Goal: Information Seeking & Learning: Learn about a topic

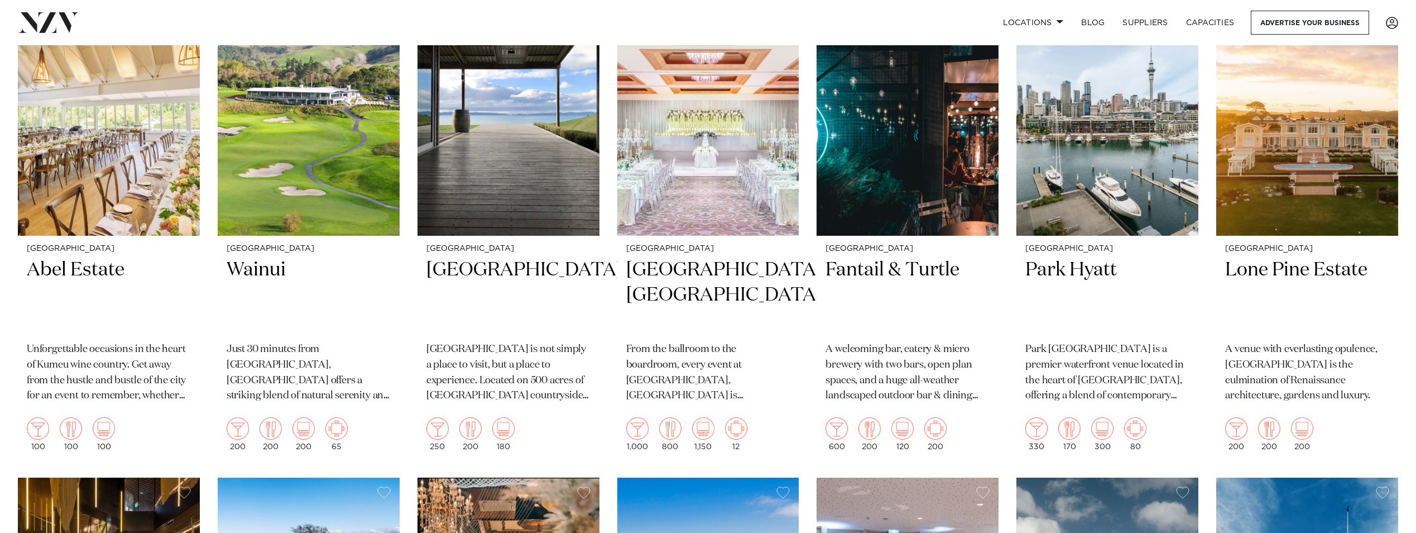
scroll to position [1731, 0]
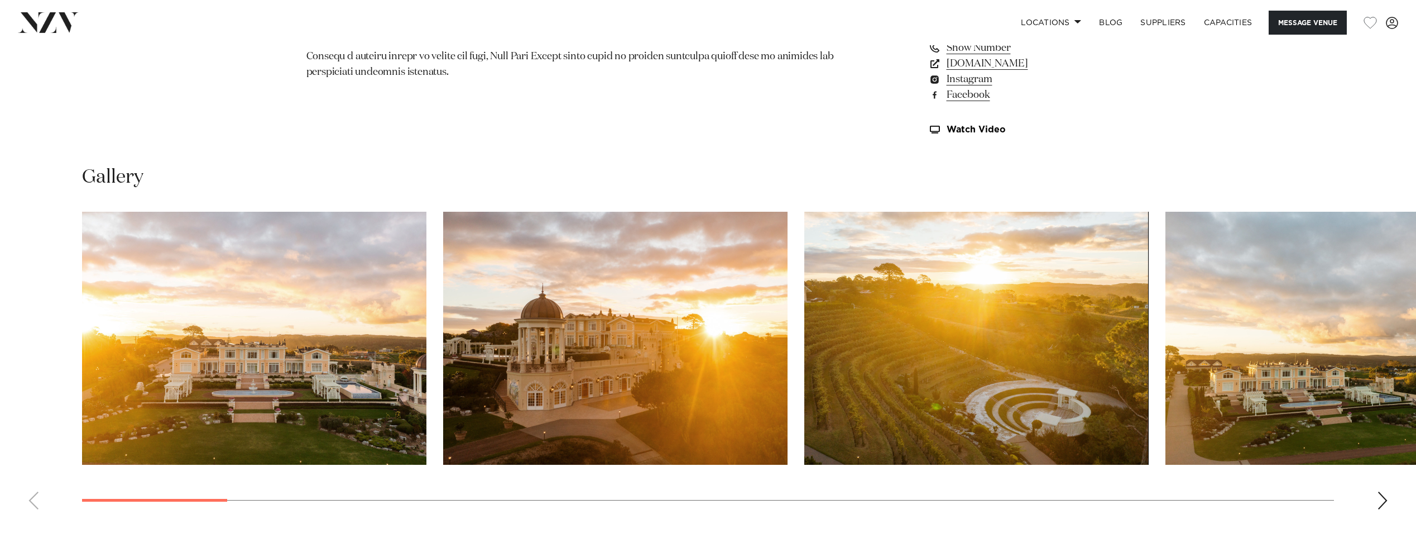
scroll to position [1228, 0]
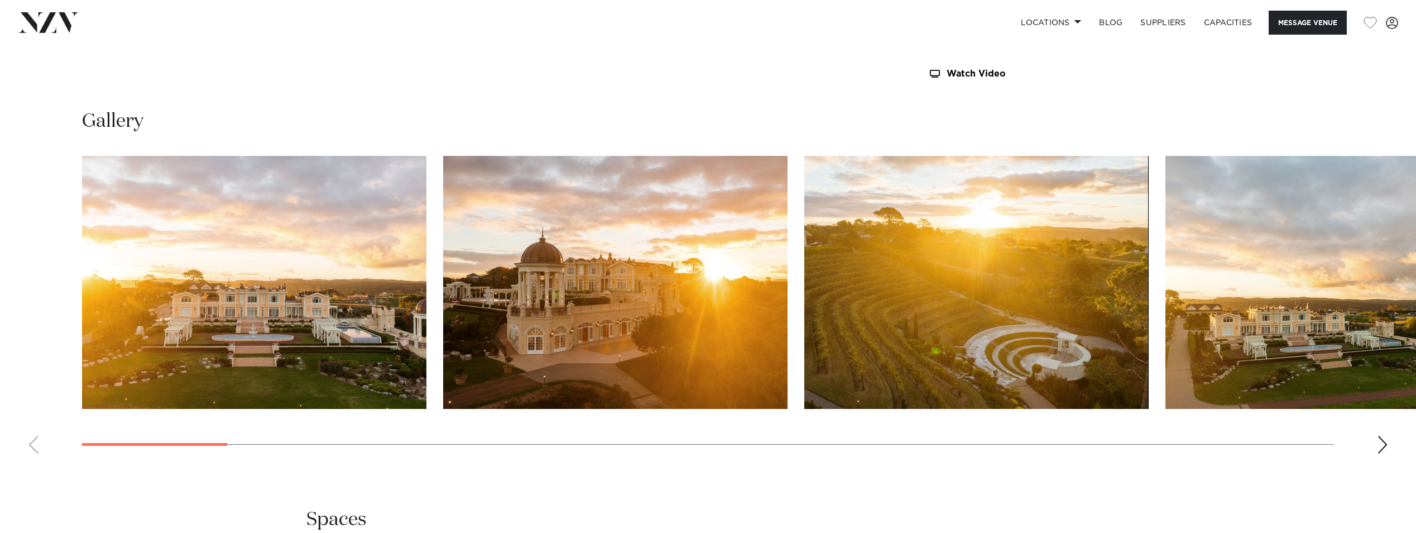
click at [1386, 451] on div "Next slide" at bounding box center [1382, 444] width 11 height 18
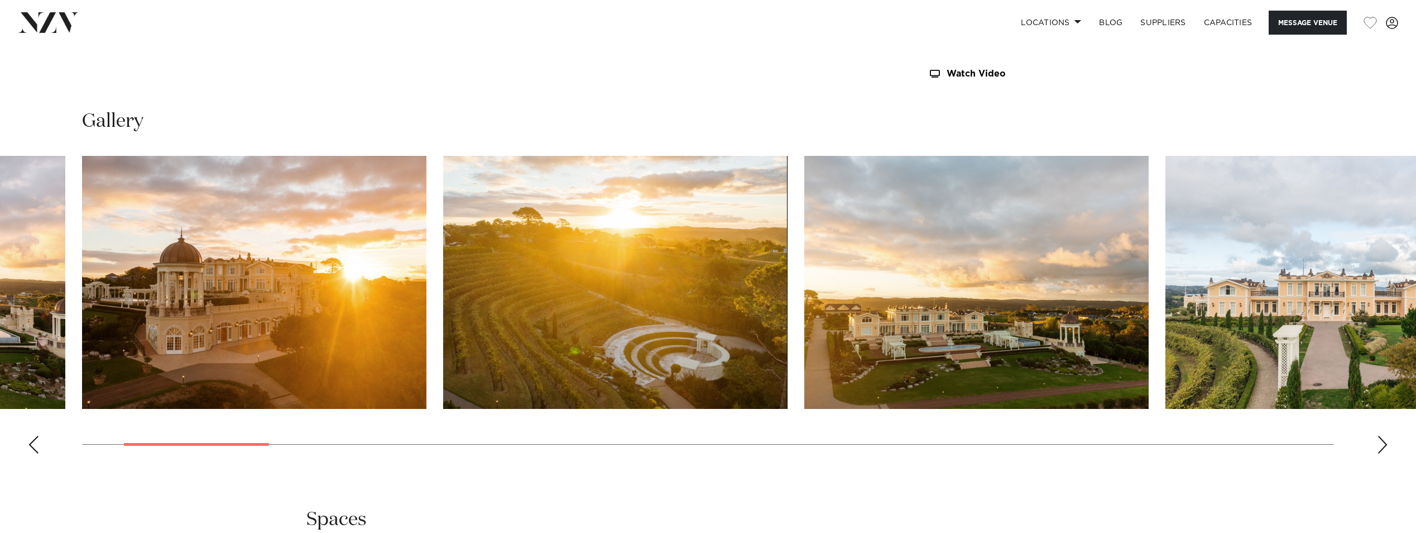
click at [1386, 448] on div "Next slide" at bounding box center [1382, 444] width 11 height 18
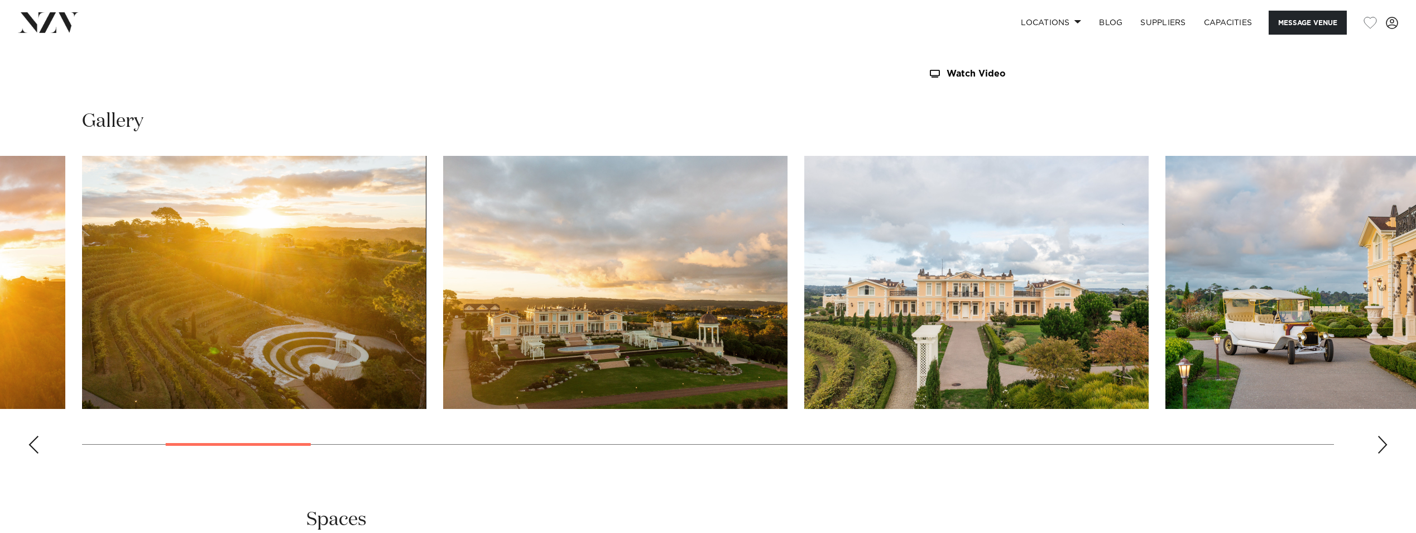
click at [1386, 448] on div "Next slide" at bounding box center [1382, 444] width 11 height 18
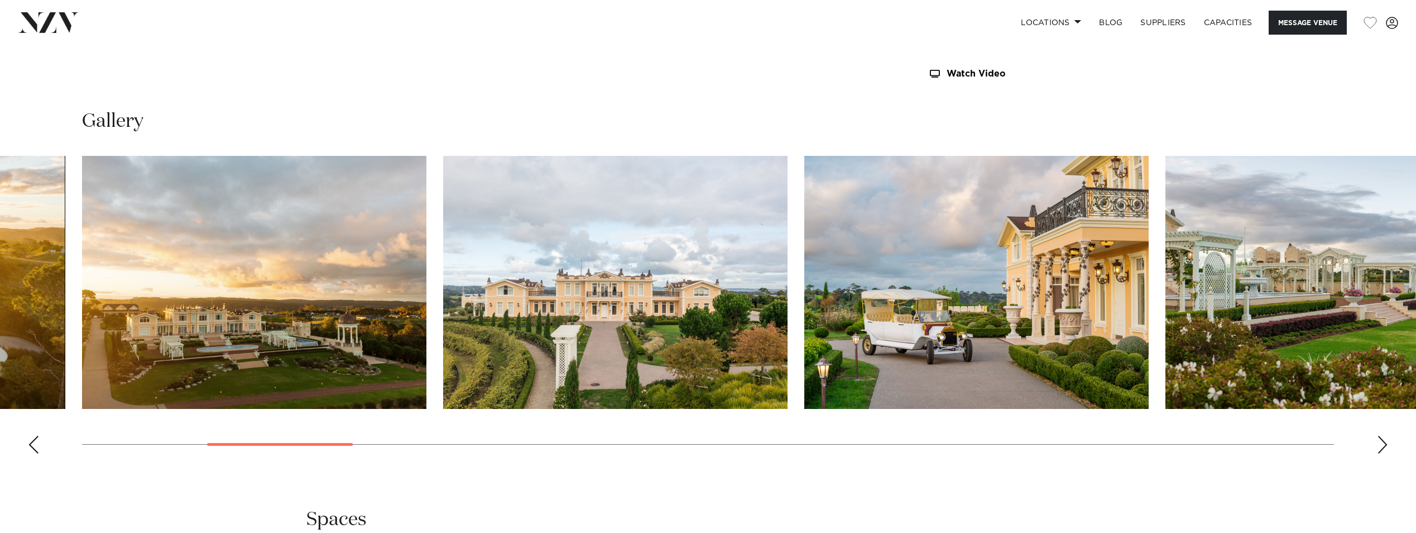
click at [1386, 448] on div "Next slide" at bounding box center [1382, 444] width 11 height 18
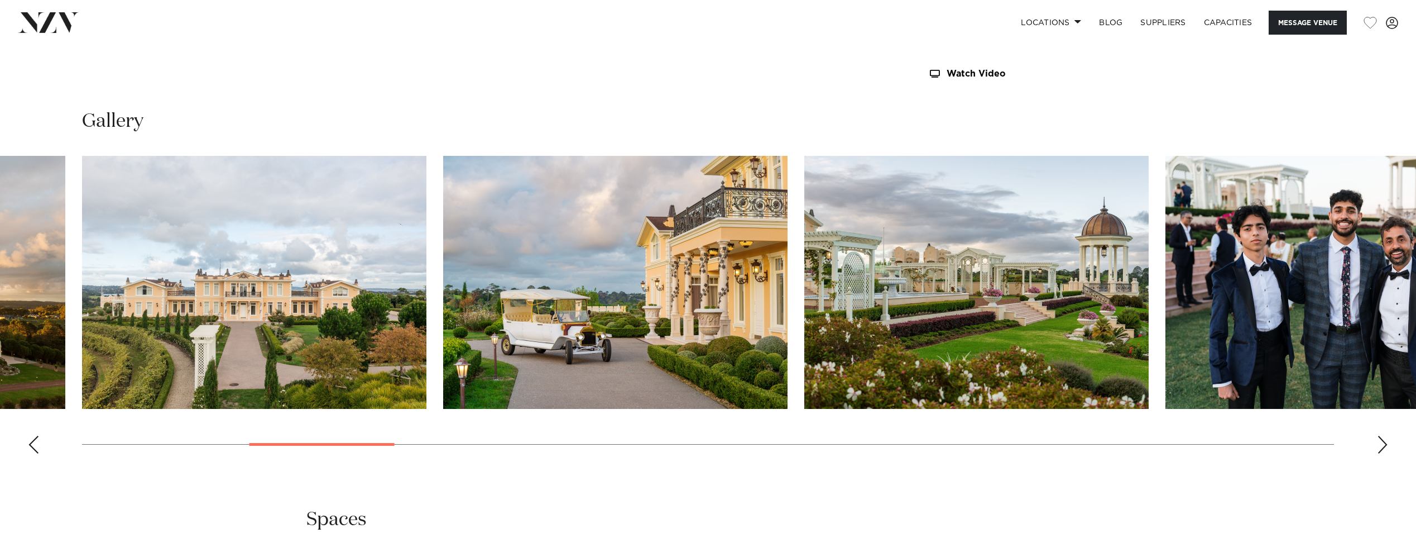
click at [1387, 445] on div "Next slide" at bounding box center [1382, 444] width 11 height 18
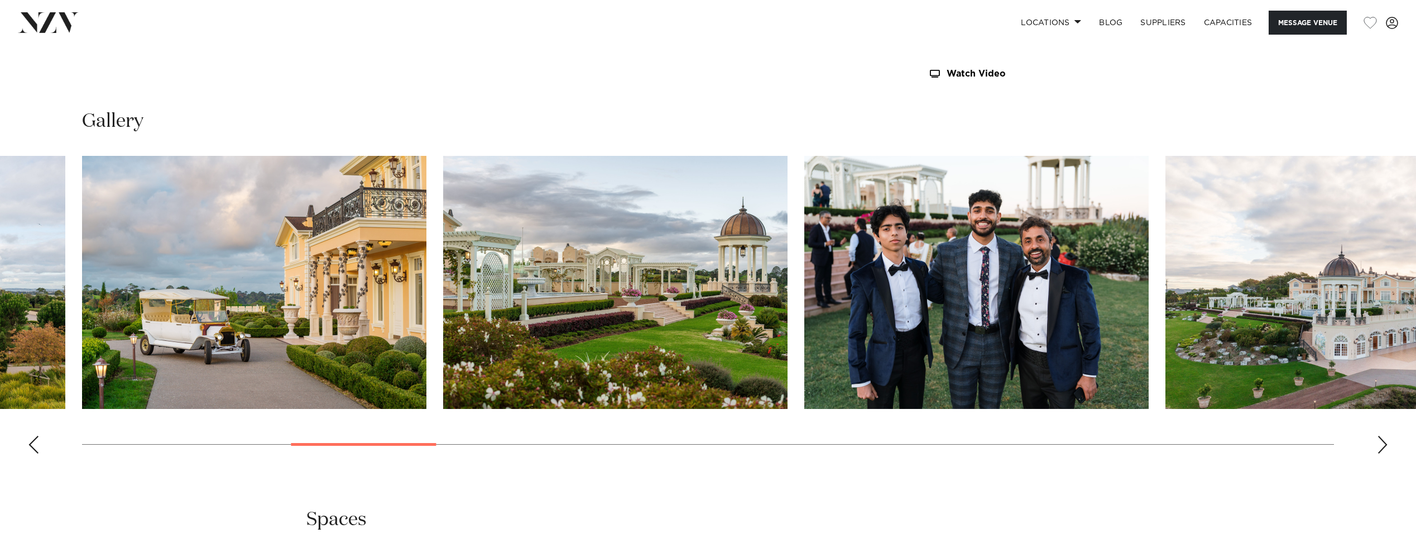
click at [1387, 445] on div "Next slide" at bounding box center [1382, 444] width 11 height 18
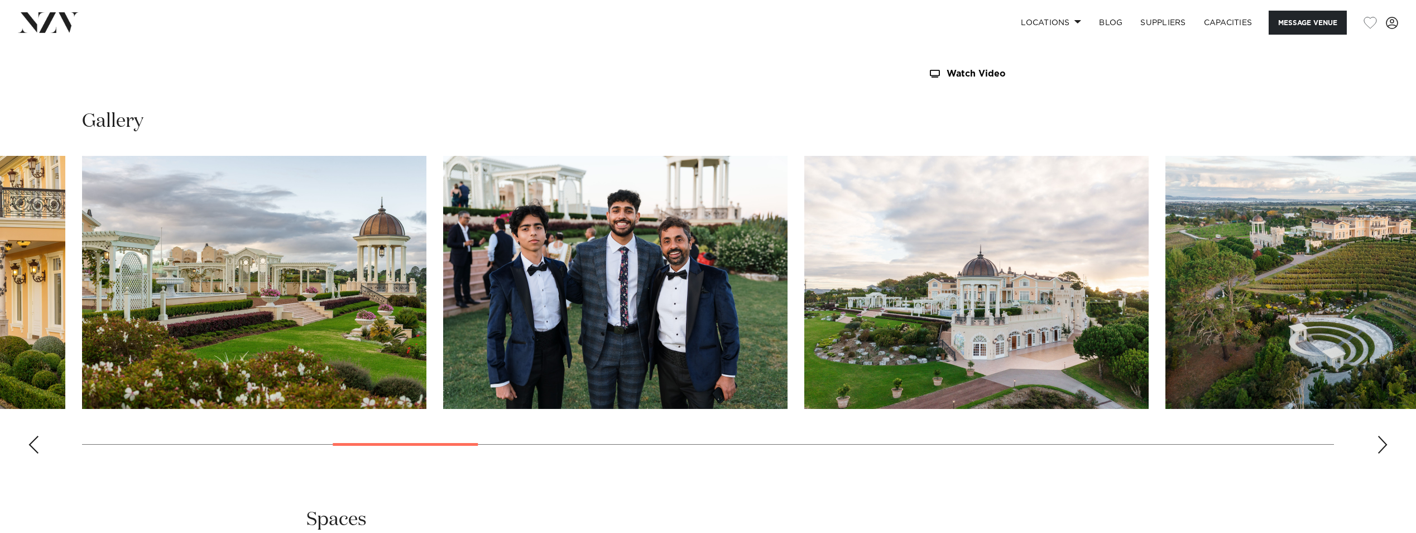
click at [1387, 445] on div "Next slide" at bounding box center [1382, 444] width 11 height 18
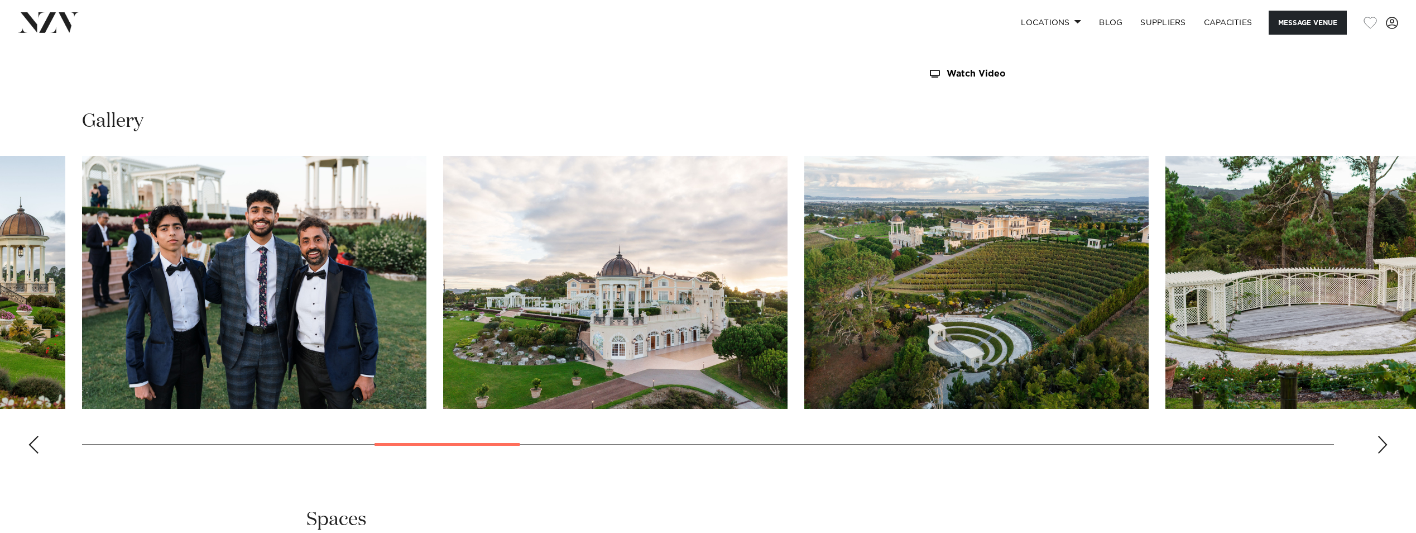
click at [1387, 445] on div "Next slide" at bounding box center [1382, 444] width 11 height 18
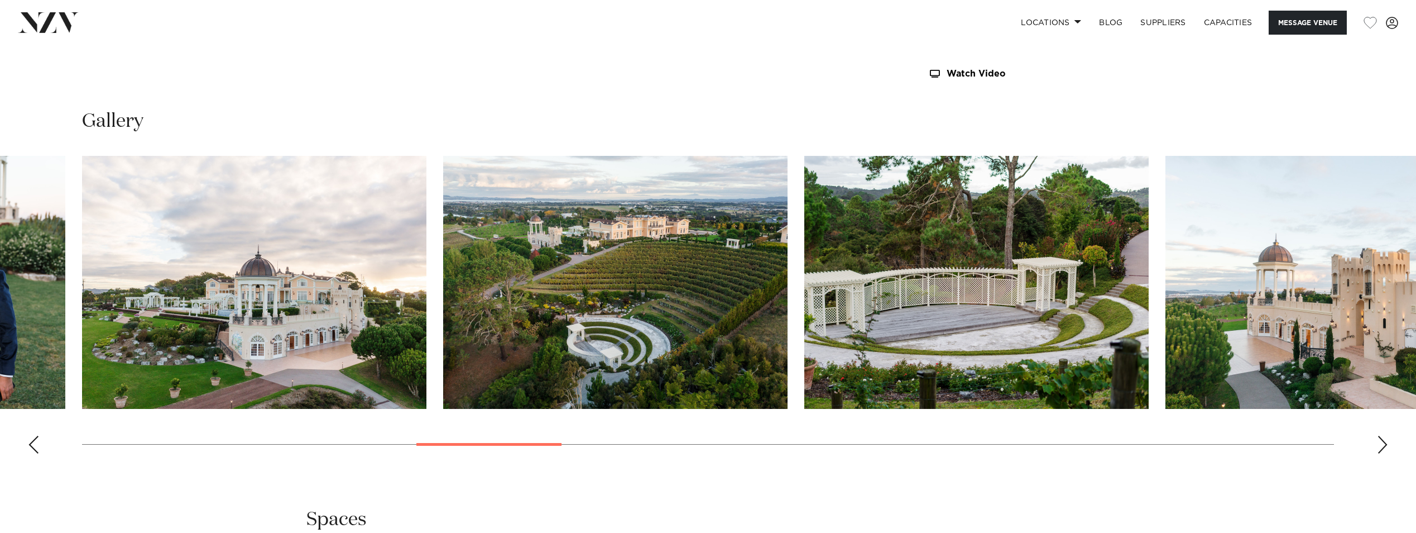
click at [1388, 445] on div "Next slide" at bounding box center [1382, 444] width 11 height 18
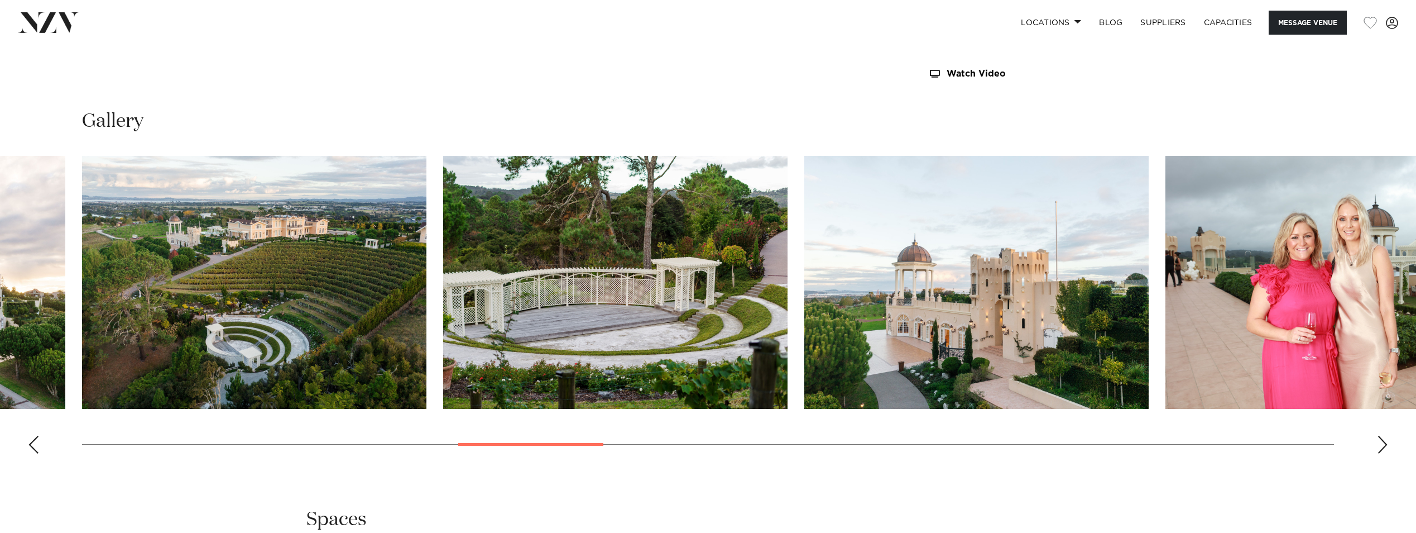
click at [1388, 445] on div "Next slide" at bounding box center [1382, 444] width 11 height 18
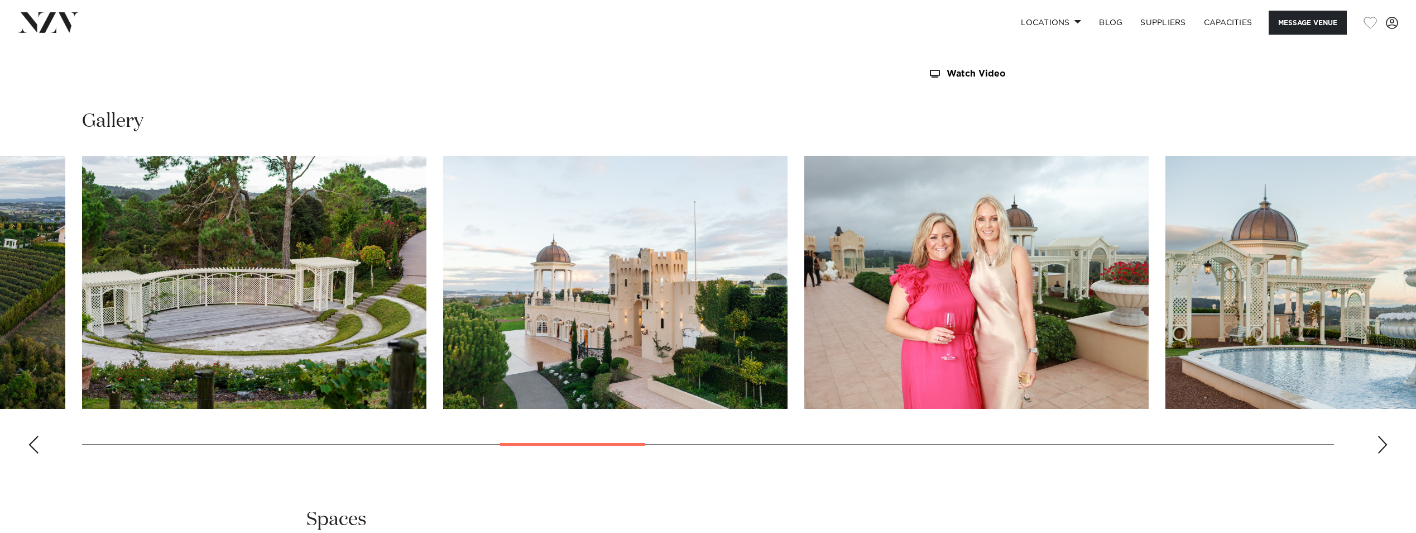
click at [1388, 445] on div "Next slide" at bounding box center [1382, 444] width 11 height 18
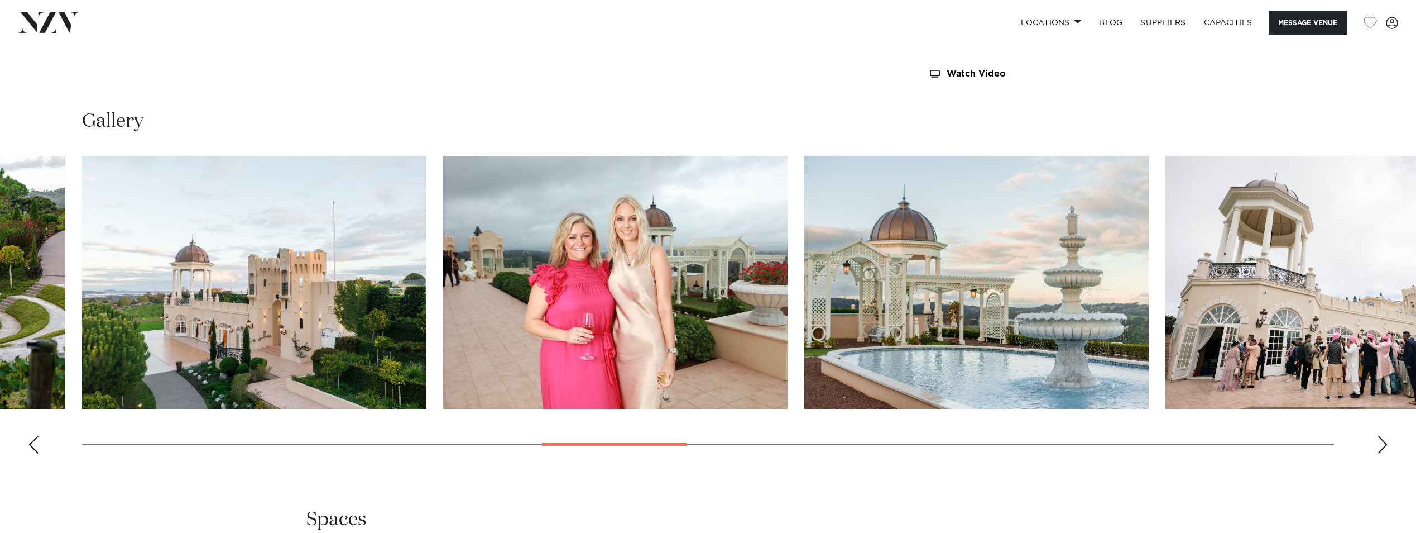
click at [1388, 445] on div "Next slide" at bounding box center [1382, 444] width 11 height 18
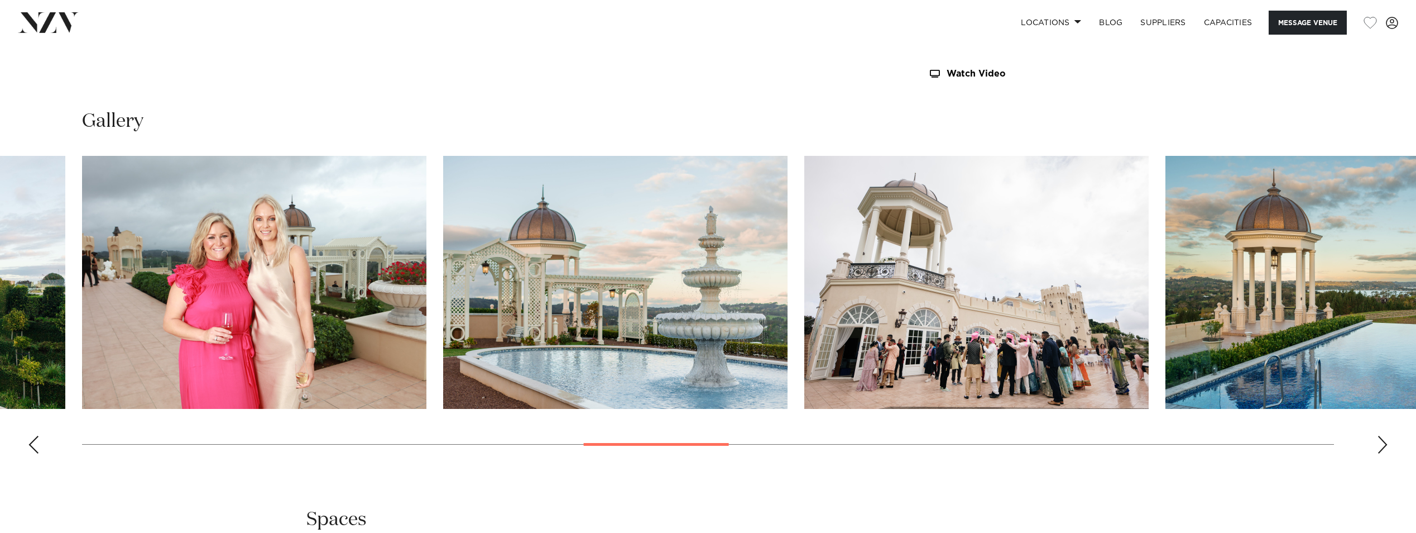
click at [1388, 441] on div "Next slide" at bounding box center [1382, 444] width 11 height 18
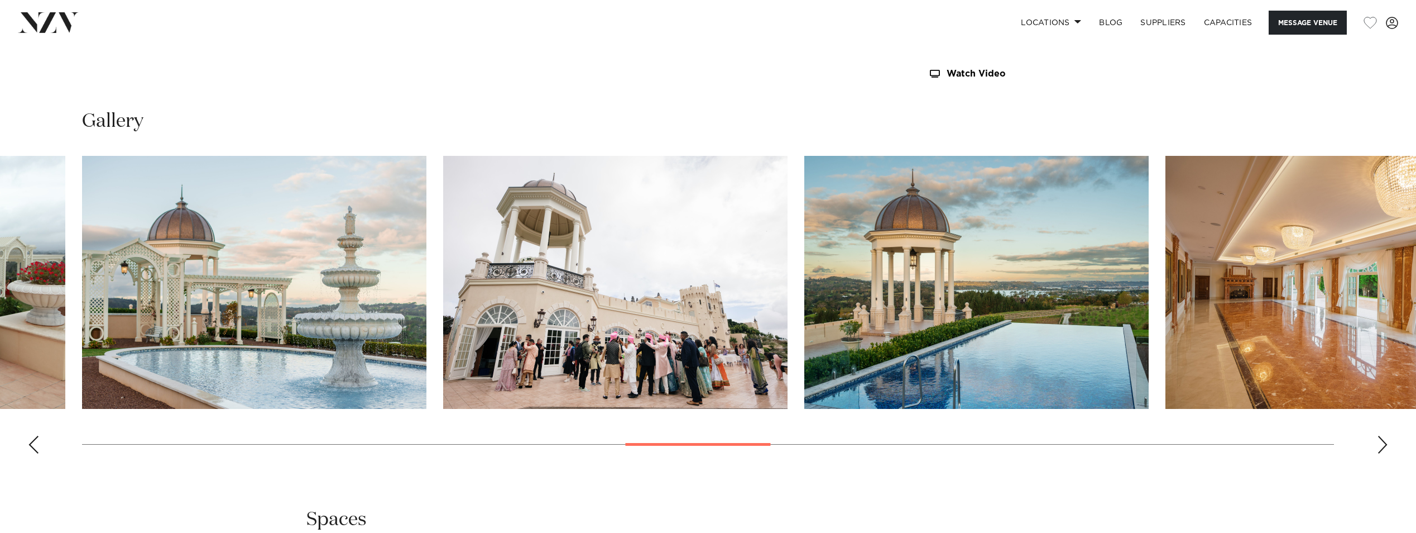
click at [1385, 445] on div "Next slide" at bounding box center [1382, 444] width 11 height 18
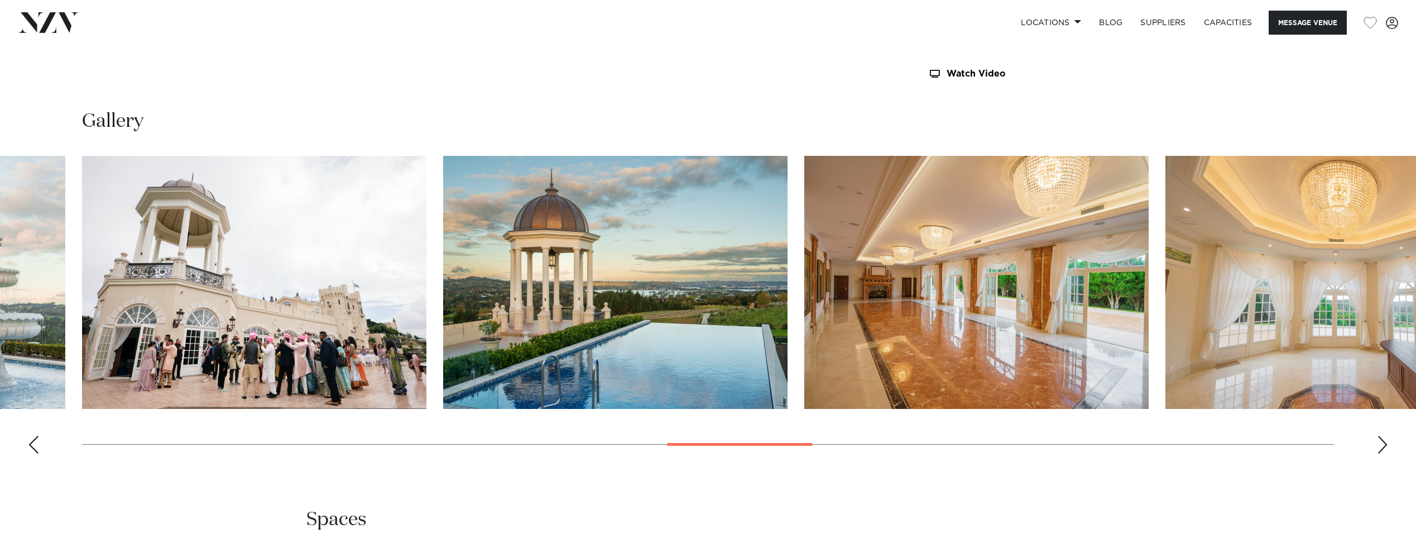
click at [1385, 445] on div "Next slide" at bounding box center [1382, 444] width 11 height 18
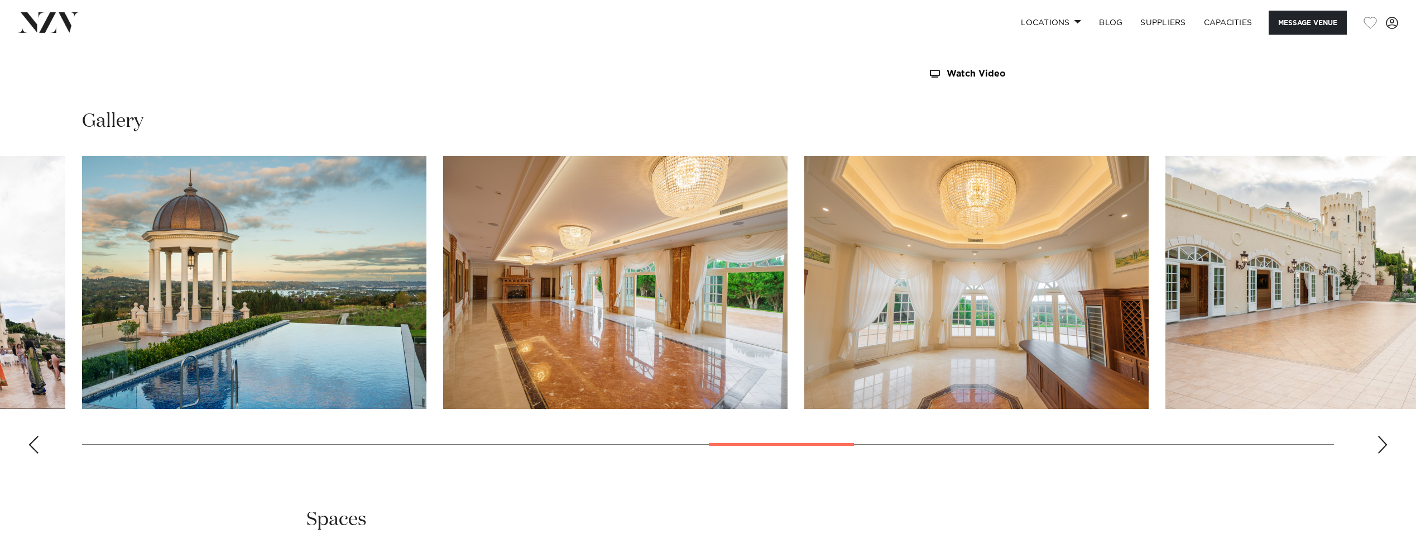
click at [1385, 445] on div "Next slide" at bounding box center [1382, 444] width 11 height 18
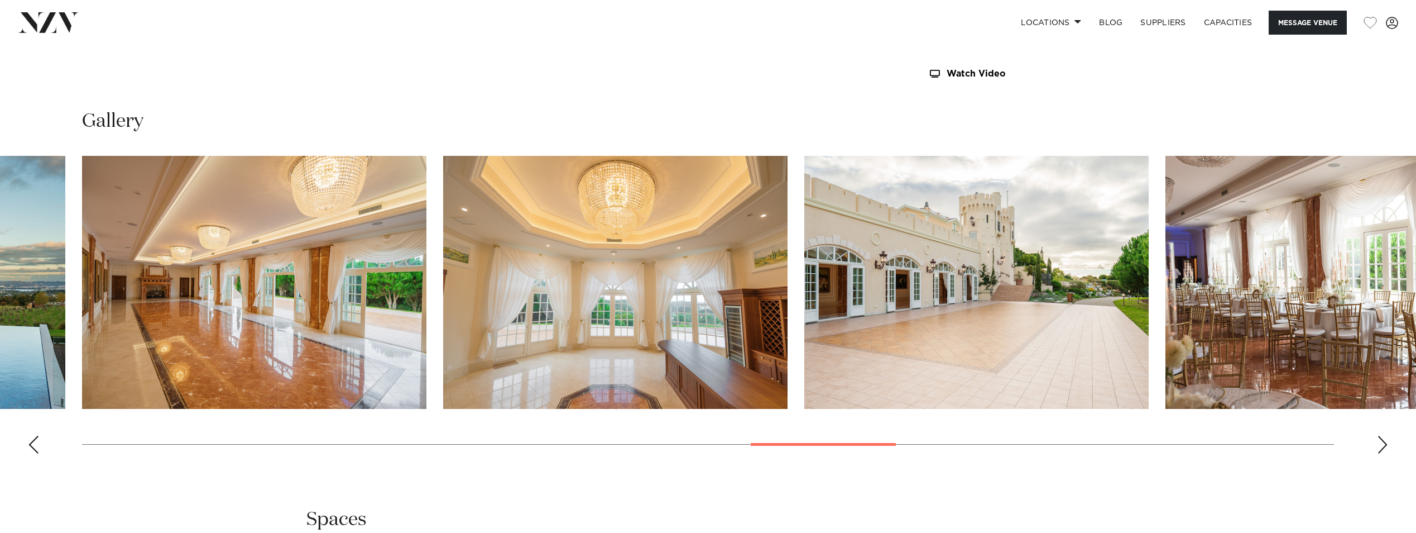
click at [1385, 445] on div "Next slide" at bounding box center [1382, 444] width 11 height 18
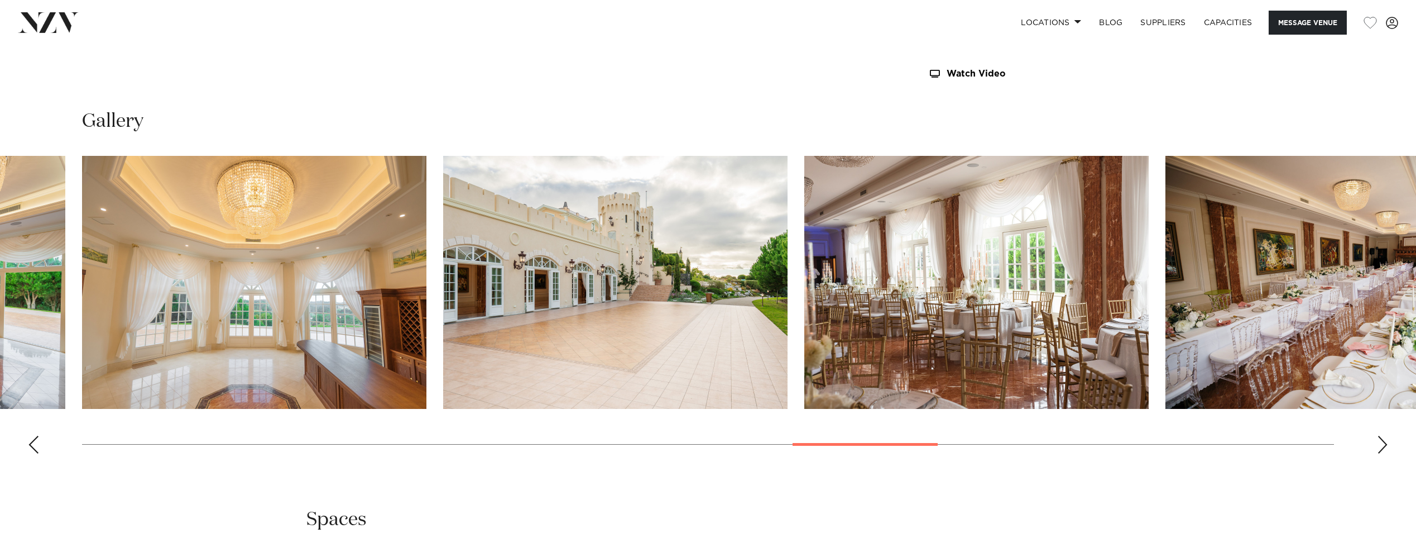
click at [1385, 445] on div "Next slide" at bounding box center [1382, 444] width 11 height 18
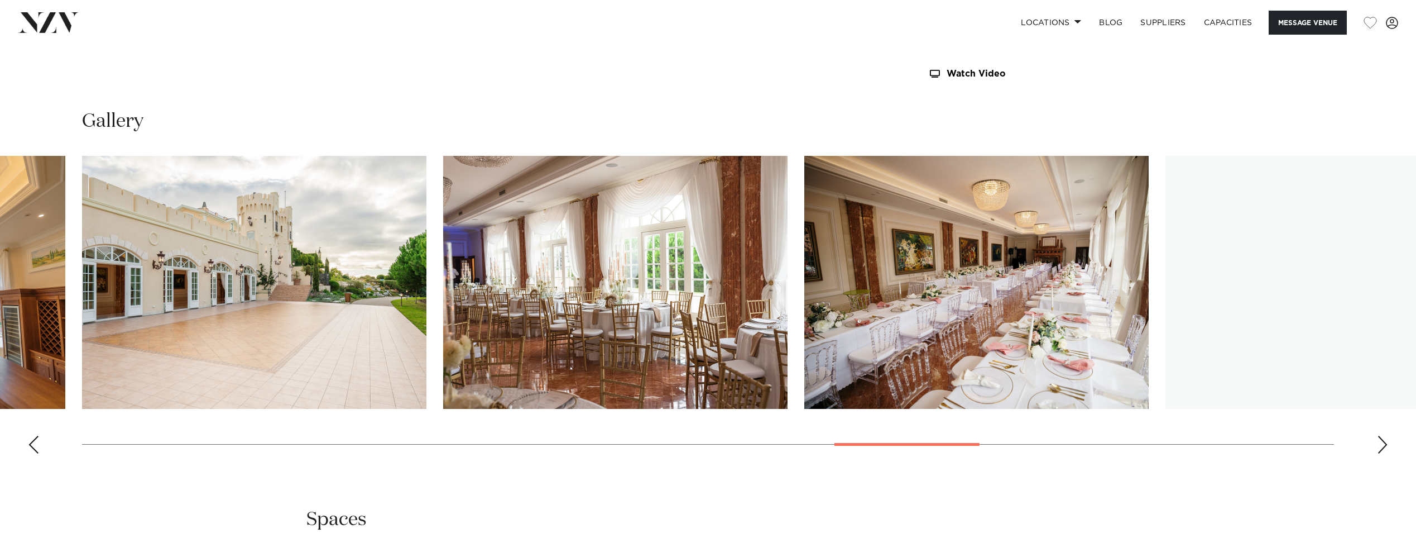
click at [1385, 445] on div "Next slide" at bounding box center [1382, 444] width 11 height 18
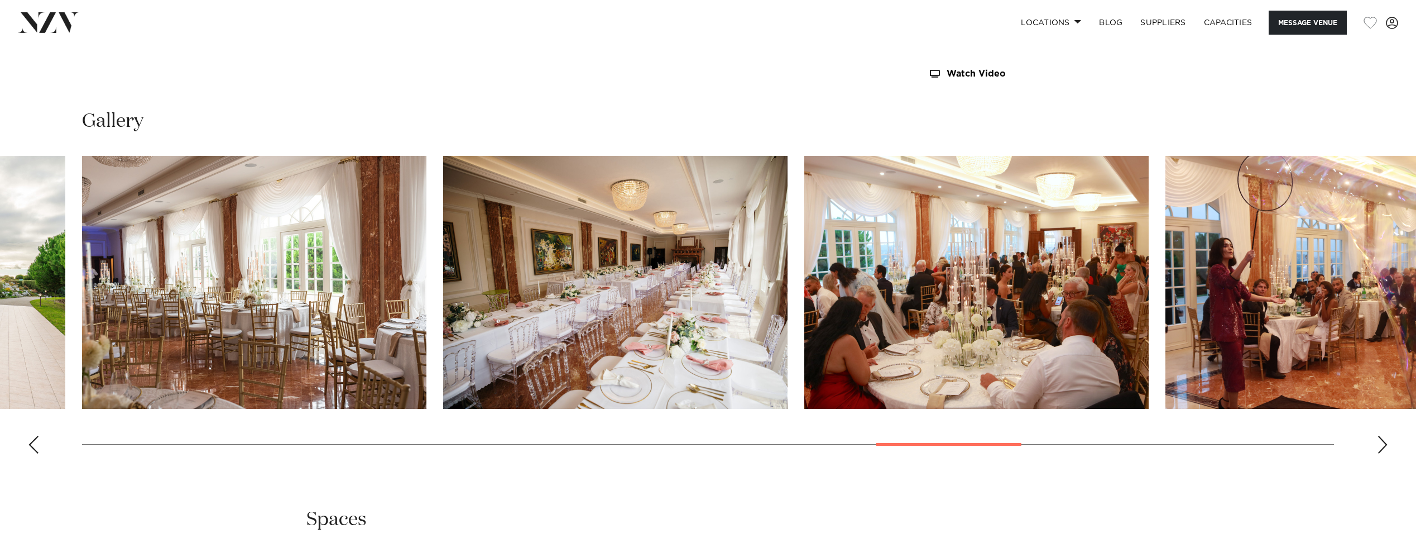
click at [1385, 445] on div "Next slide" at bounding box center [1382, 444] width 11 height 18
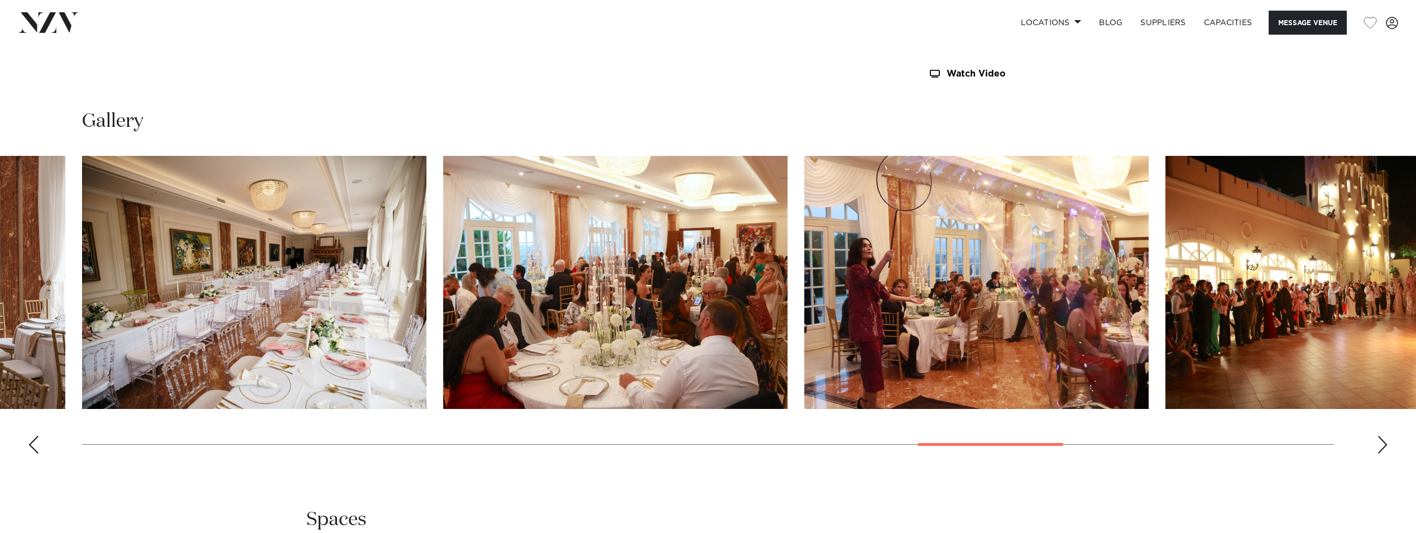
click at [1385, 445] on div "Next slide" at bounding box center [1382, 444] width 11 height 18
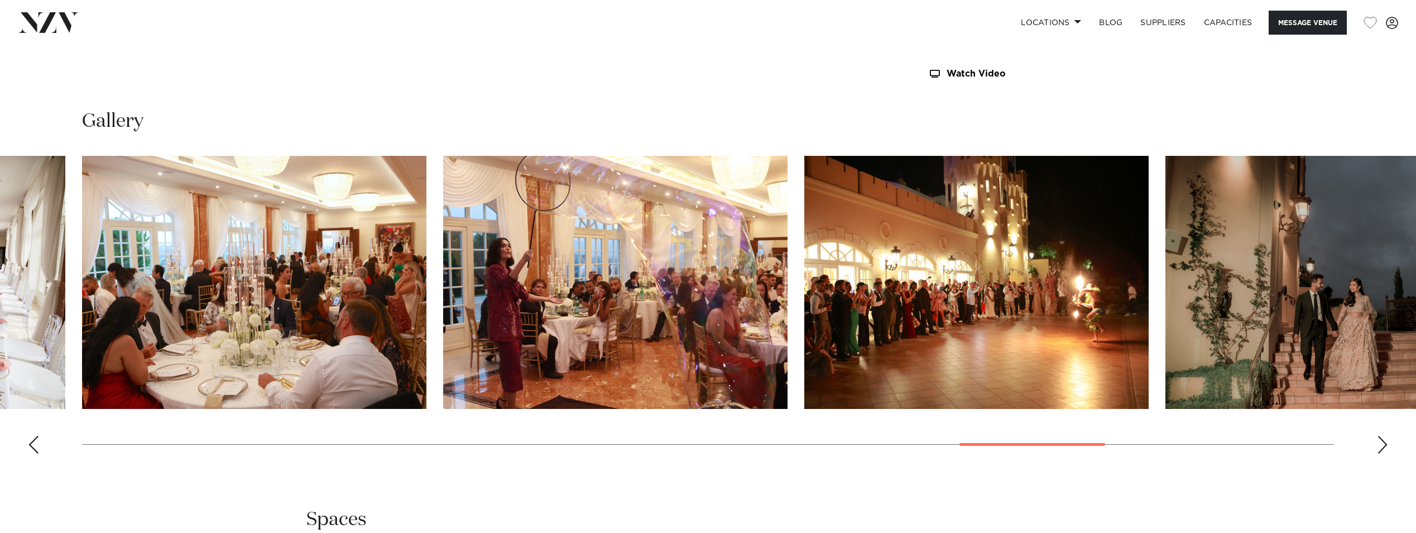
click at [1385, 445] on div "Next slide" at bounding box center [1382, 444] width 11 height 18
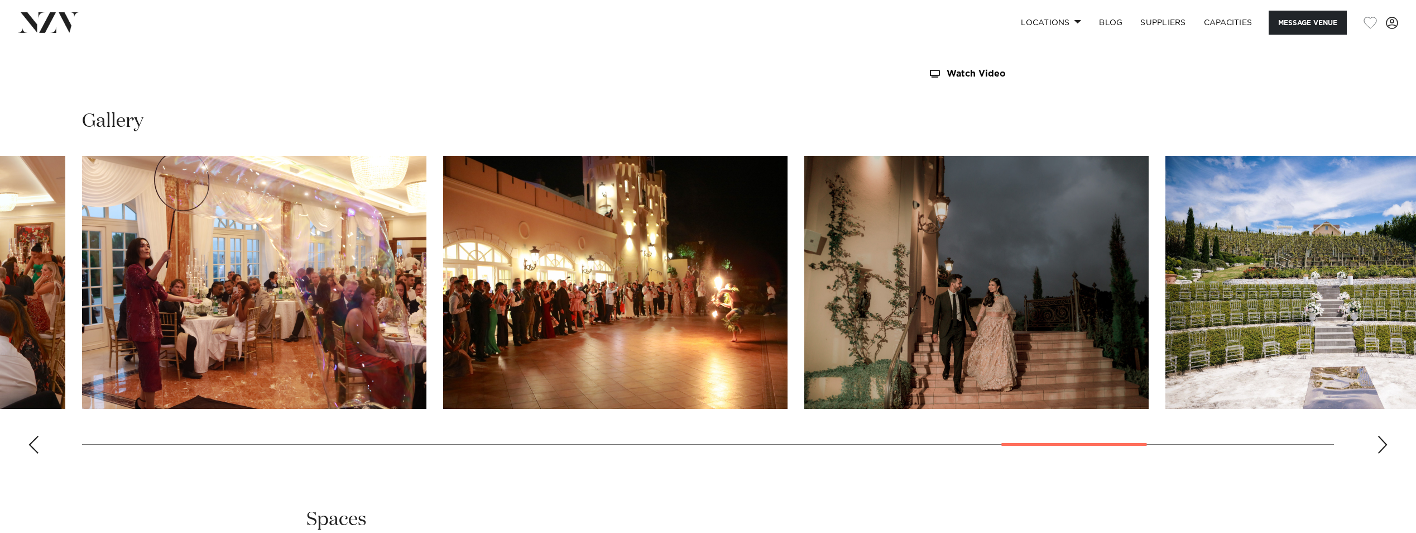
click at [1385, 445] on div "Next slide" at bounding box center [1382, 444] width 11 height 18
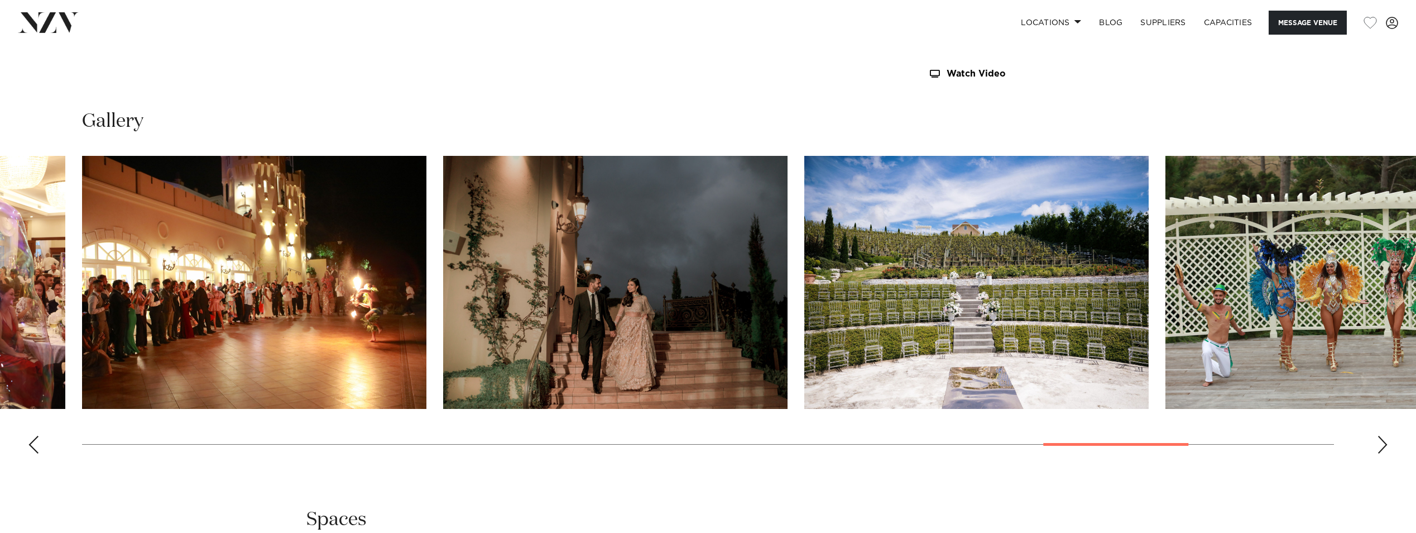
click at [1385, 445] on div "Next slide" at bounding box center [1382, 444] width 11 height 18
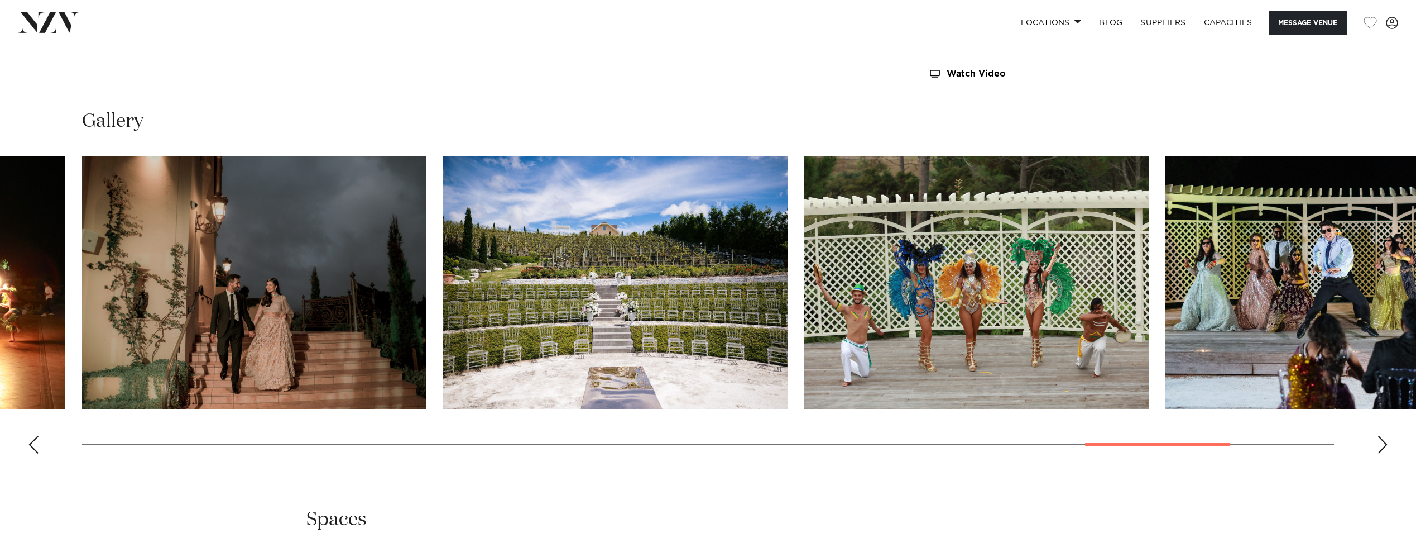
click at [1385, 445] on div "Next slide" at bounding box center [1382, 444] width 11 height 18
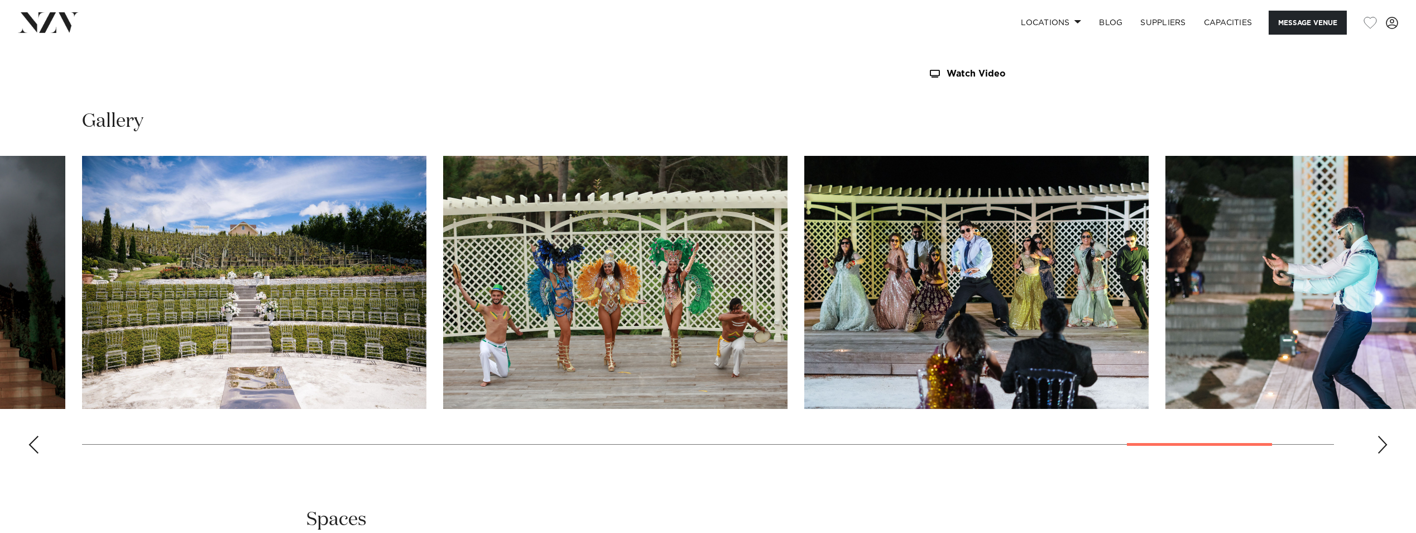
click at [1385, 445] on div "Next slide" at bounding box center [1382, 444] width 11 height 18
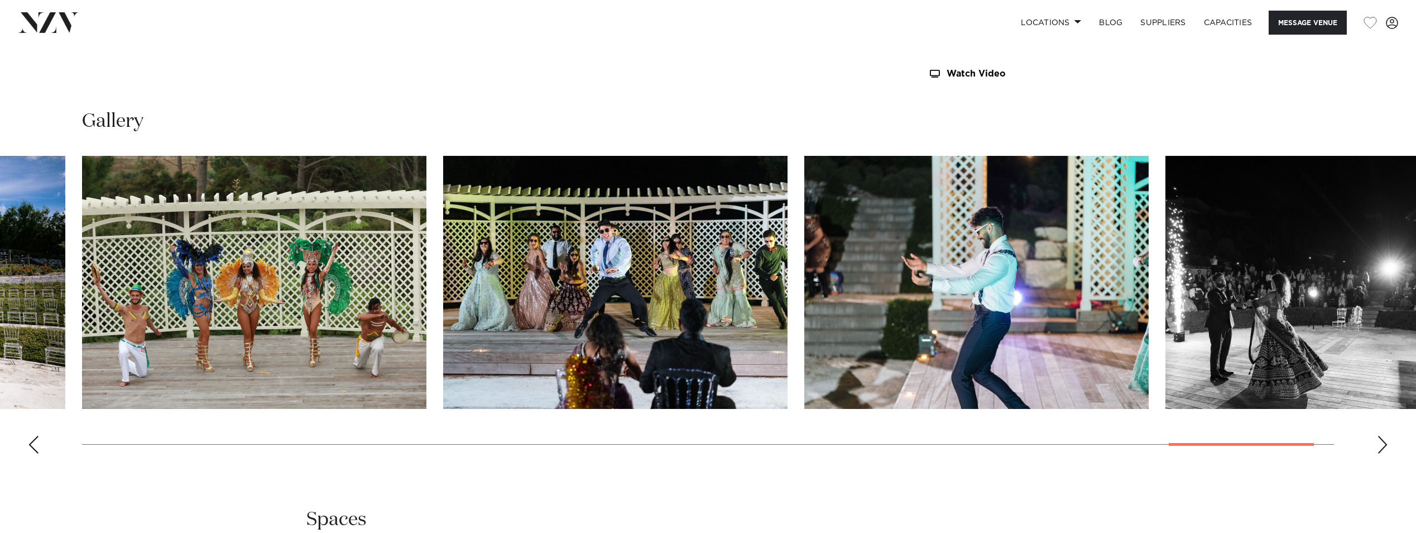
click at [1385, 445] on div "Next slide" at bounding box center [1382, 444] width 11 height 18
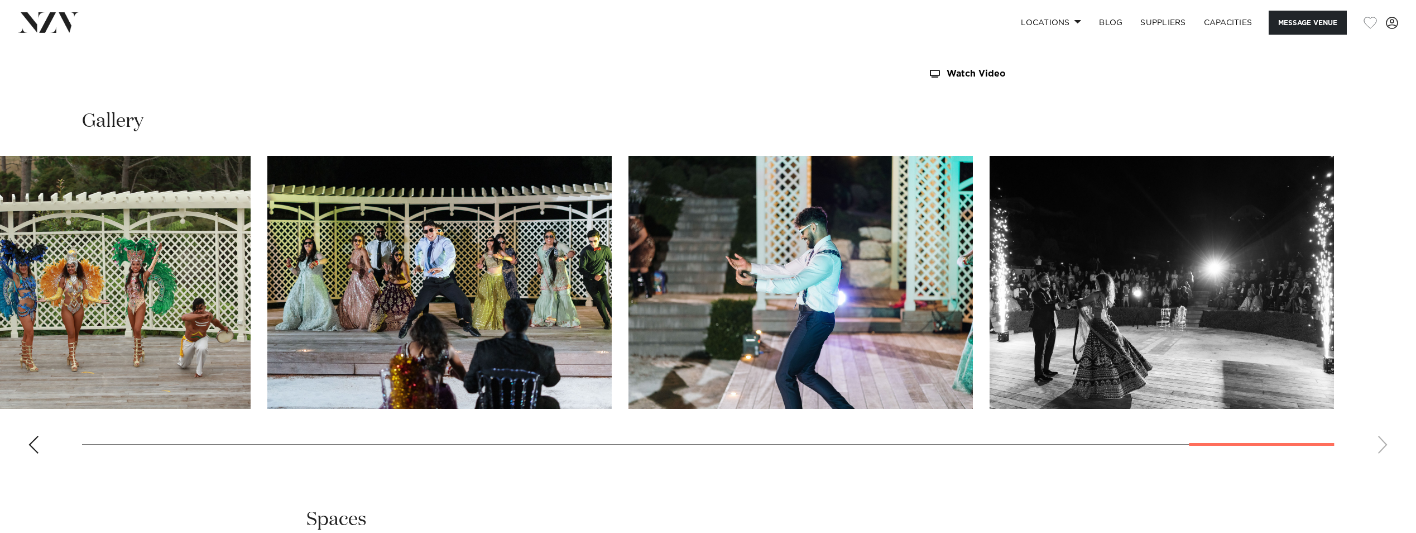
click at [1385, 445] on swiper-container at bounding box center [708, 309] width 1416 height 307
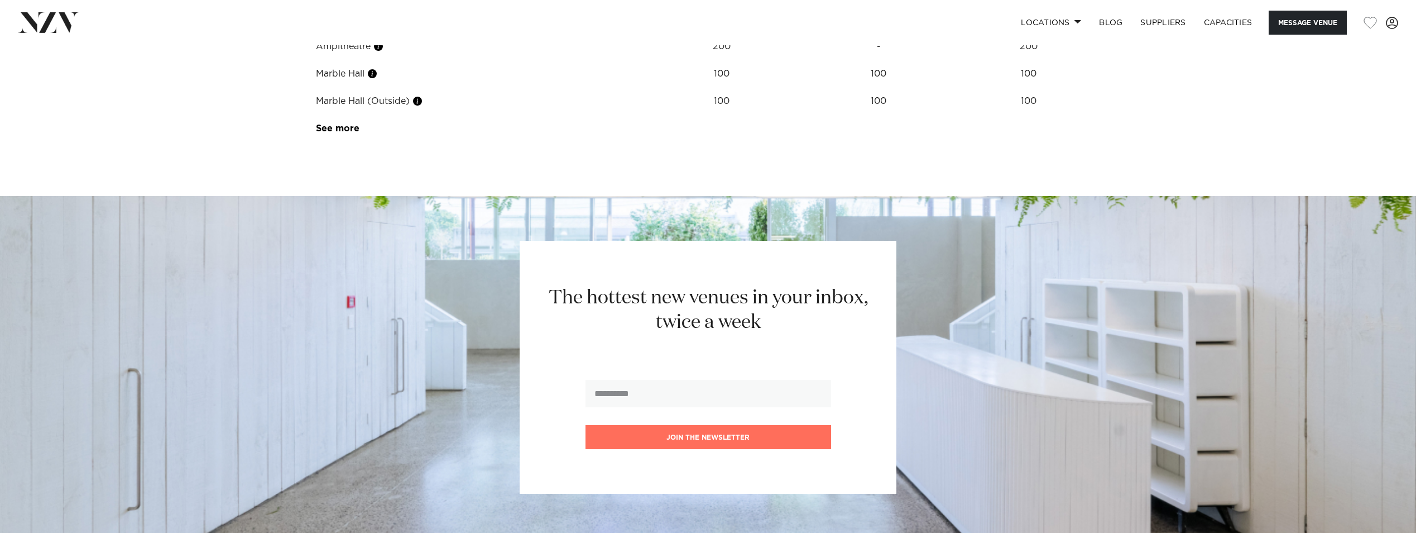
scroll to position [1815, 0]
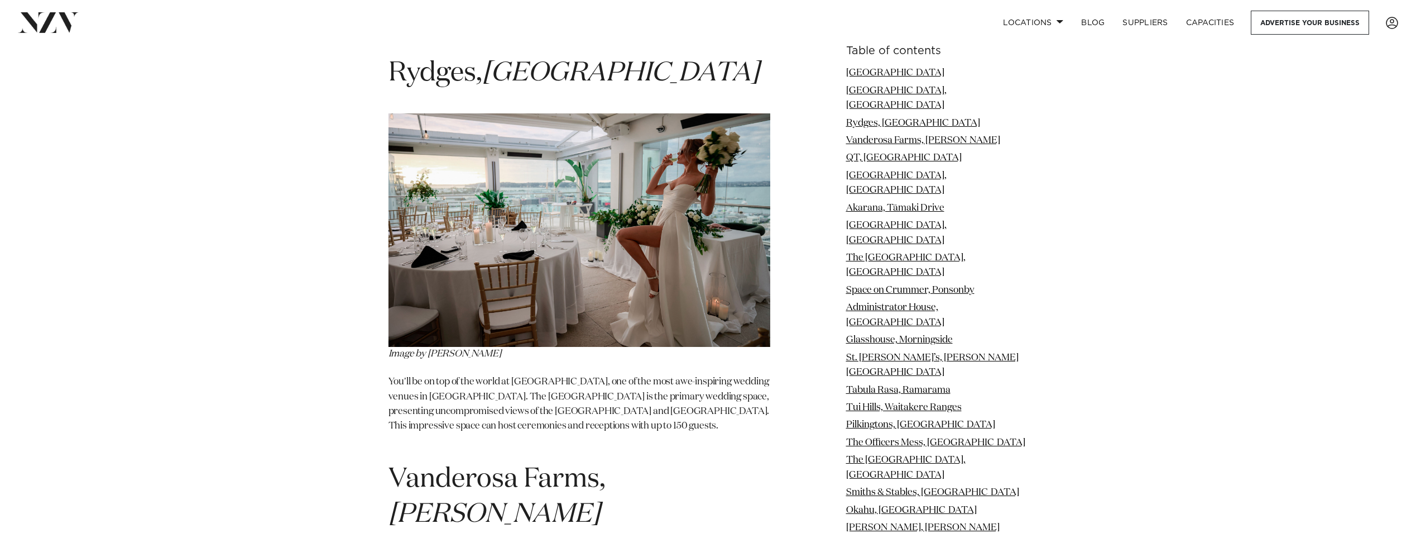
scroll to position [1452, 0]
